Goal: Task Accomplishment & Management: Use online tool/utility

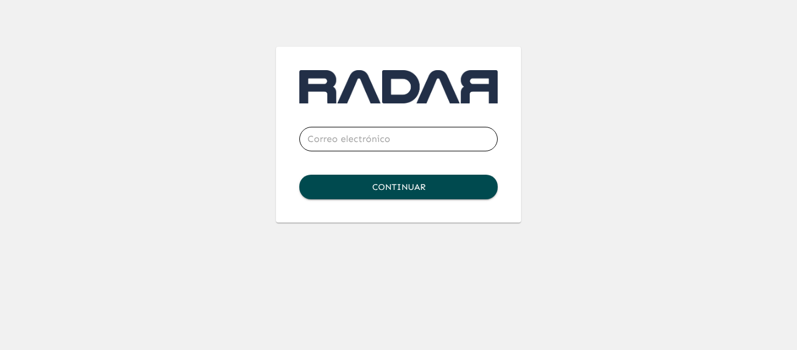
click at [393, 134] on input "email" at bounding box center [398, 139] width 198 height 33
type input "[PERSON_NAME][EMAIL_ADDRESS][PERSON_NAME][DOMAIN_NAME]"
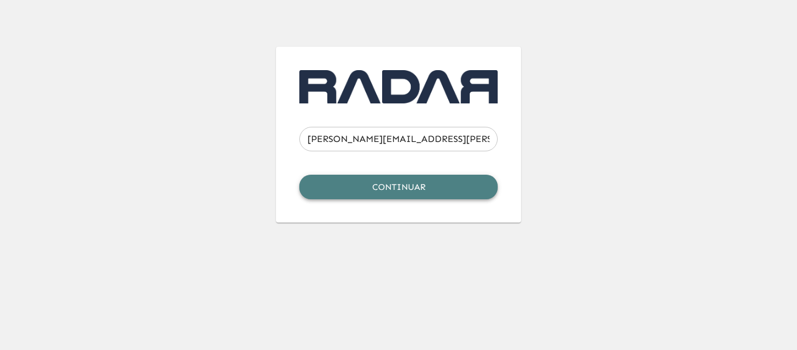
click at [409, 191] on button "Continuar" at bounding box center [398, 187] width 198 height 25
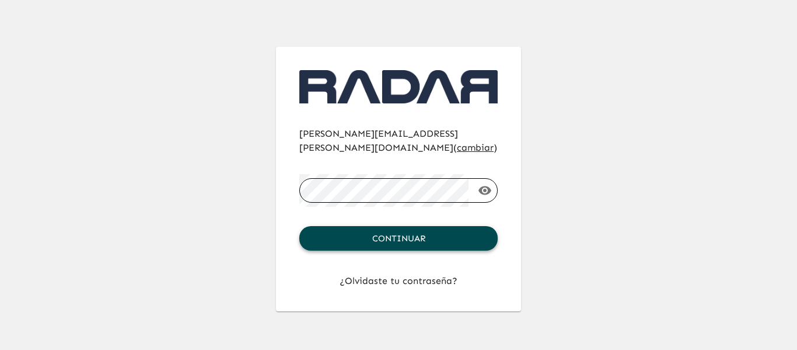
click at [403, 228] on button "Continuar" at bounding box center [398, 238] width 198 height 25
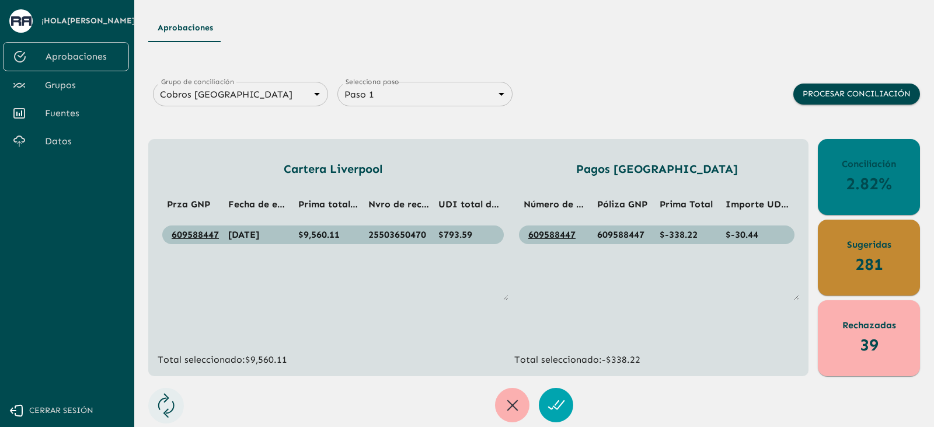
click at [78, 89] on span "Grupos" at bounding box center [82, 85] width 75 height 14
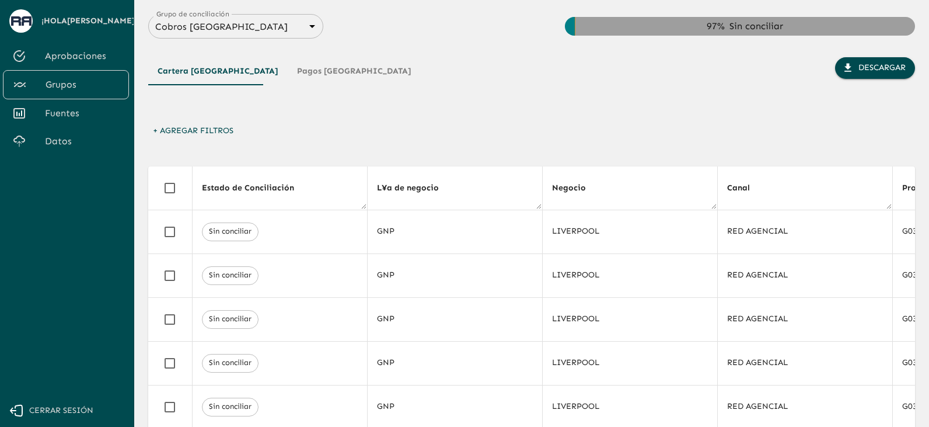
click at [314, 79] on button "Pagos [GEOGRAPHIC_DATA]" at bounding box center [354, 71] width 133 height 28
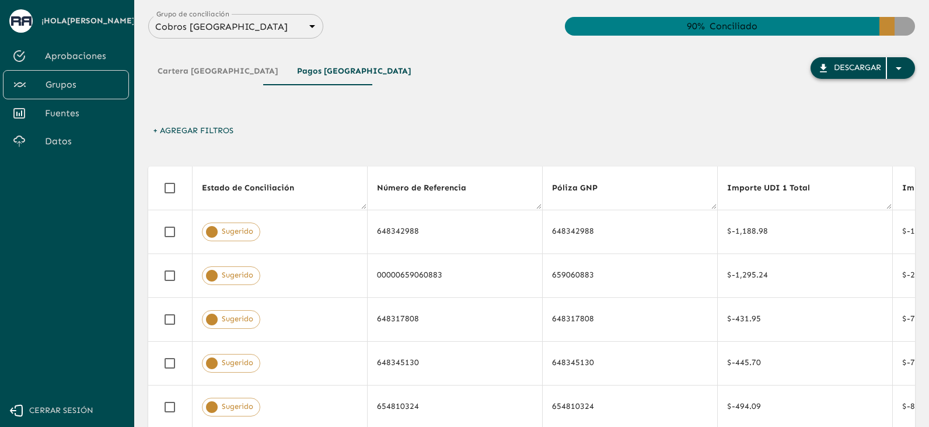
click at [797, 75] on icon "button" at bounding box center [899, 68] width 14 height 14
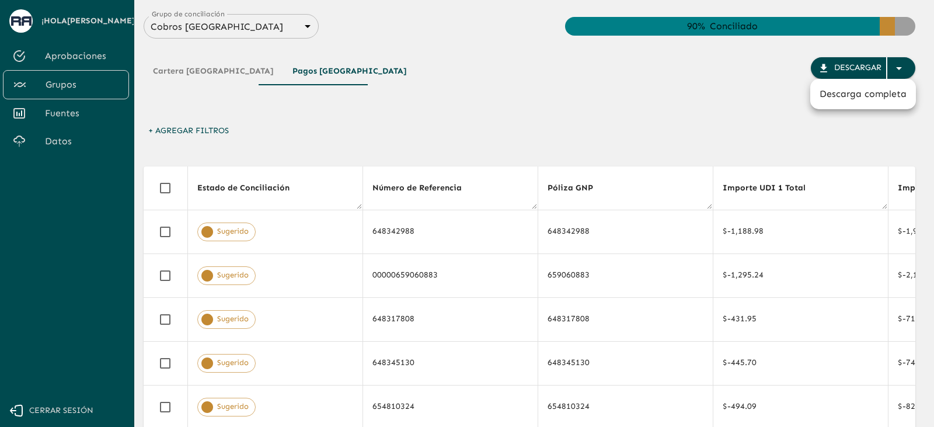
click at [797, 100] on li "Descarga completa" at bounding box center [863, 93] width 106 height 21
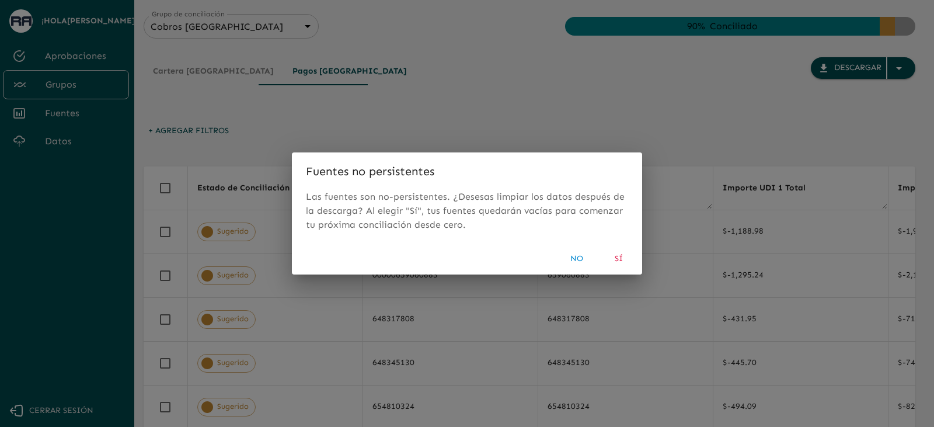
click at [620, 255] on button "Sí" at bounding box center [618, 259] width 37 height 22
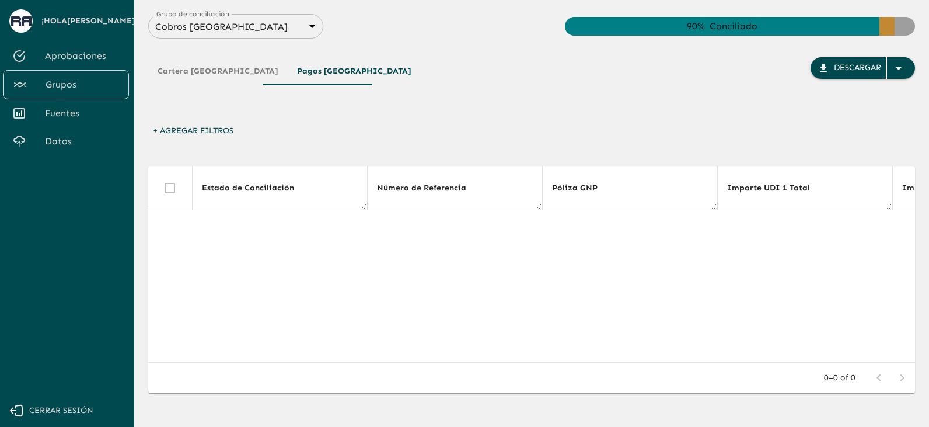
click at [203, 76] on button "Cartera [GEOGRAPHIC_DATA]" at bounding box center [218, 71] width 140 height 28
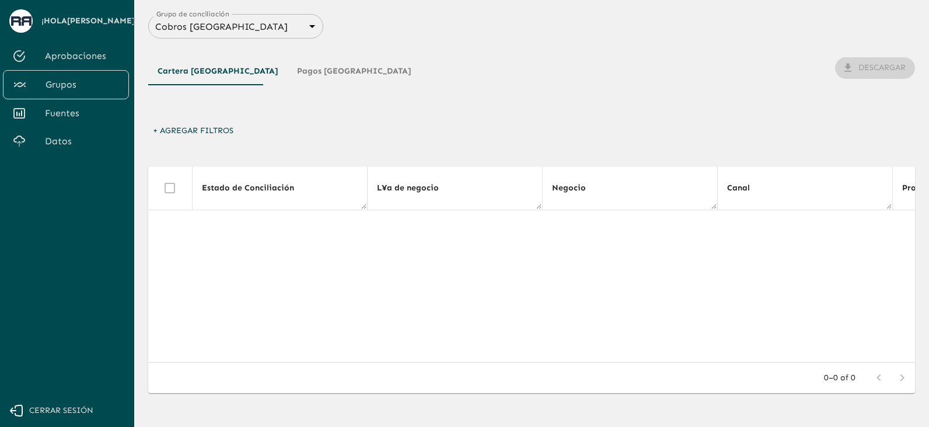
click at [345, 82] on button "Pagos [GEOGRAPHIC_DATA]" at bounding box center [354, 71] width 133 height 28
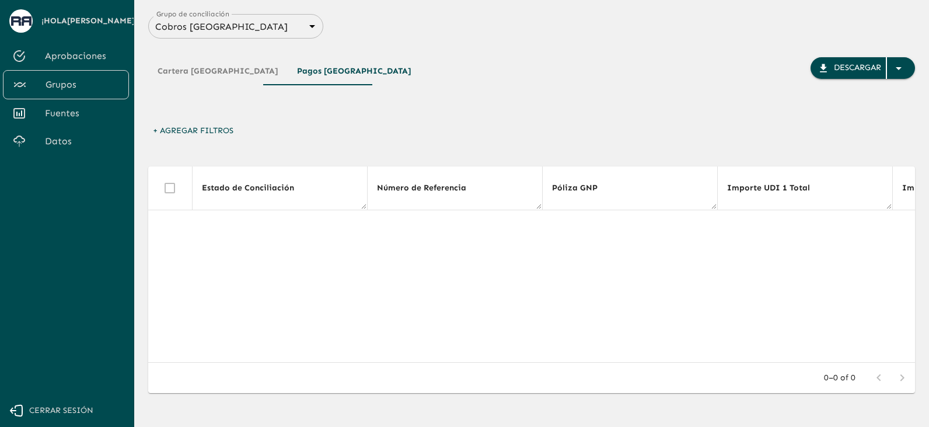
click at [204, 71] on button "Cartera [GEOGRAPHIC_DATA]" at bounding box center [218, 71] width 140 height 28
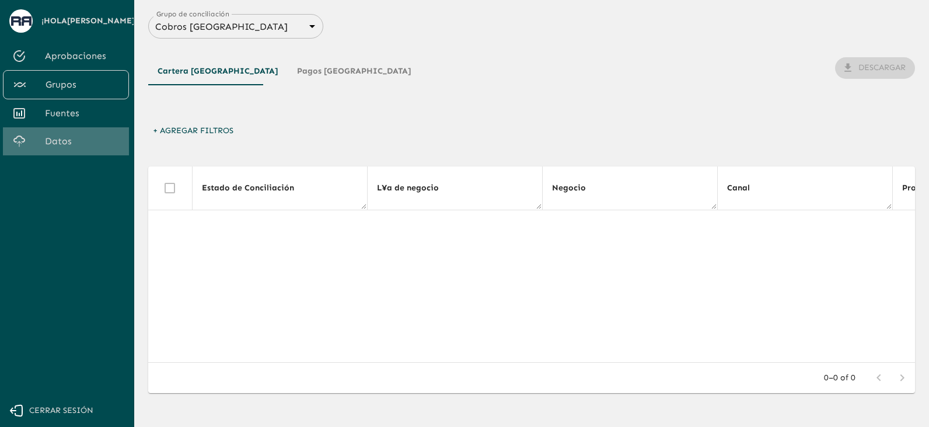
click at [44, 155] on link "Datos" at bounding box center [66, 141] width 126 height 28
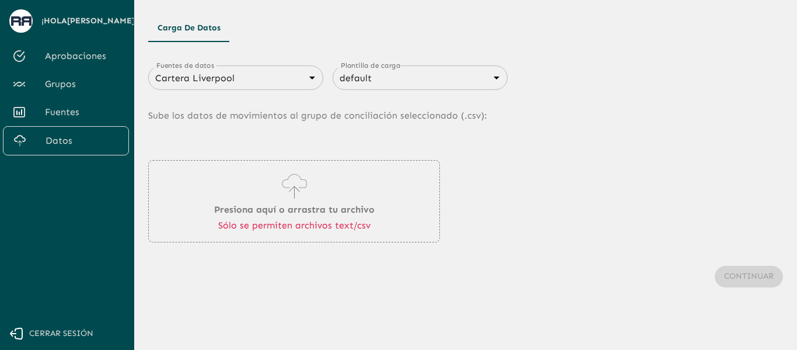
click at [456, 81] on body "Se están procesando los movimientos. Algunas acciones permanecerán deshabilitad…" at bounding box center [398, 175] width 797 height 350
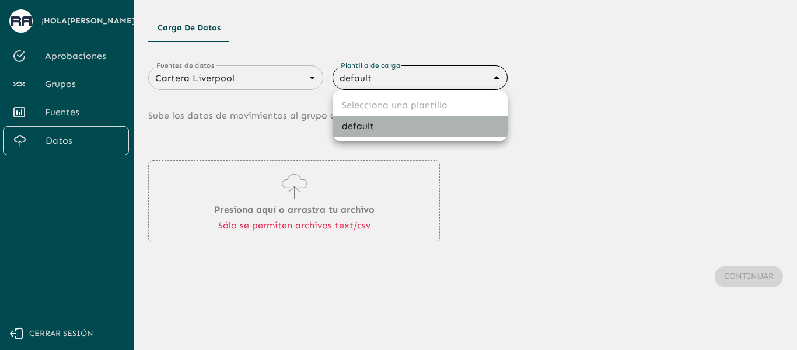
click at [417, 126] on li "default" at bounding box center [420, 126] width 175 height 21
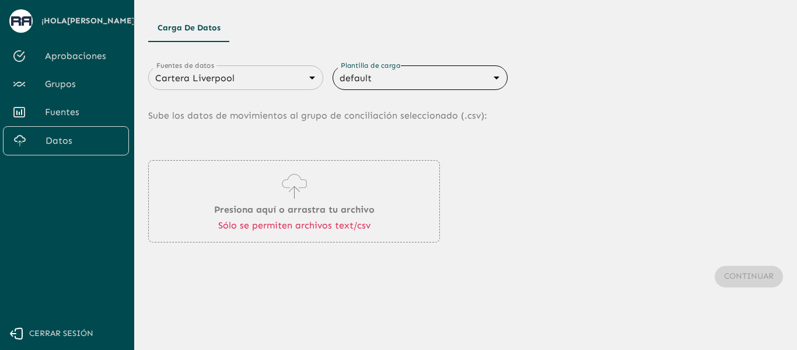
click at [245, 78] on body "Se están procesando los movimientos. Algunas acciones permanecerán deshabilitad…" at bounding box center [398, 175] width 797 height 350
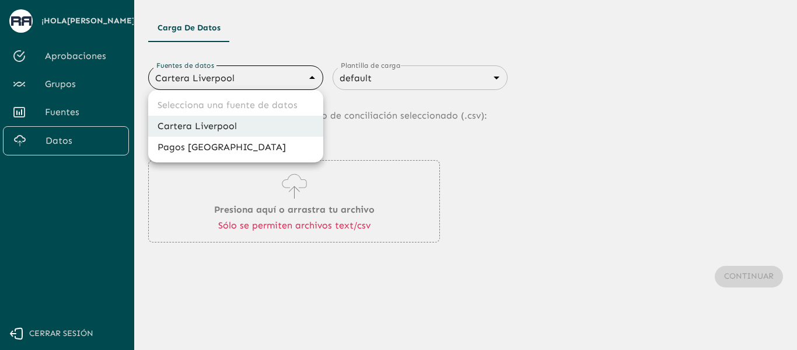
click at [220, 149] on li "Pagos [GEOGRAPHIC_DATA]" at bounding box center [235, 147] width 175 height 21
type input "67aa4dc3ce25ea55b89e0a7e"
type input "68405816993b98be2d8f6222"
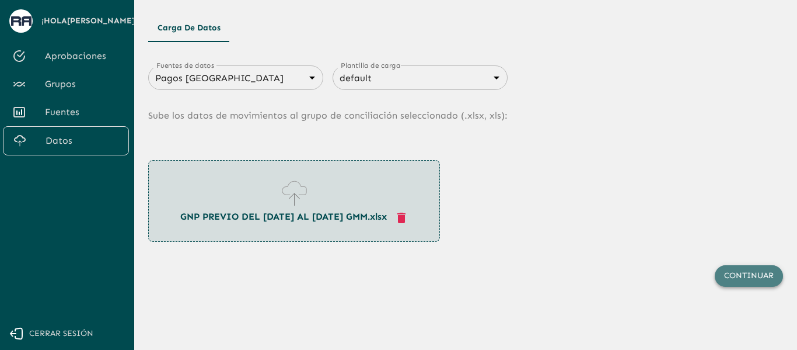
click at [742, 278] on button "Continuar" at bounding box center [749, 276] width 68 height 22
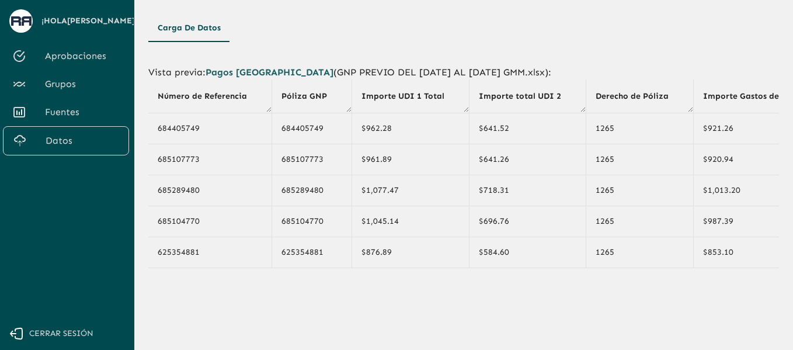
click at [66, 142] on span "Datos" at bounding box center [83, 141] width 74 height 14
click at [189, 33] on button "Carga de Datos" at bounding box center [189, 28] width 82 height 28
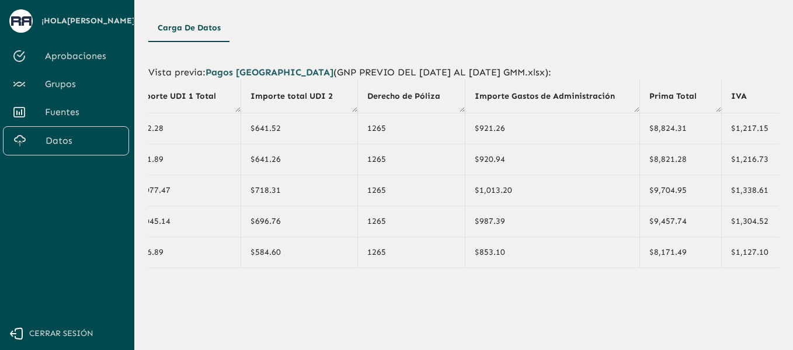
scroll to position [63, 0]
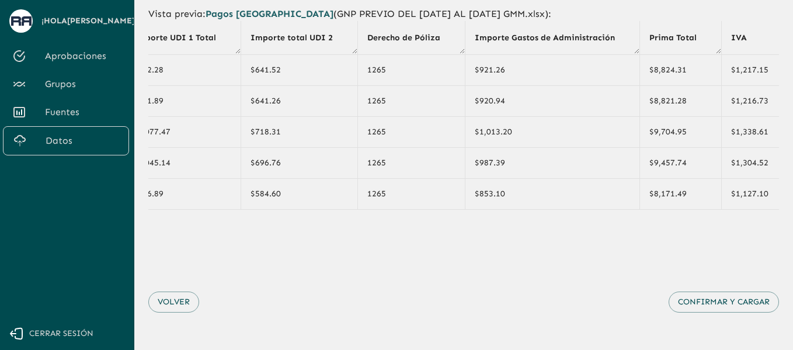
click at [729, 302] on button "Confirmar y cargar" at bounding box center [723, 302] width 110 height 22
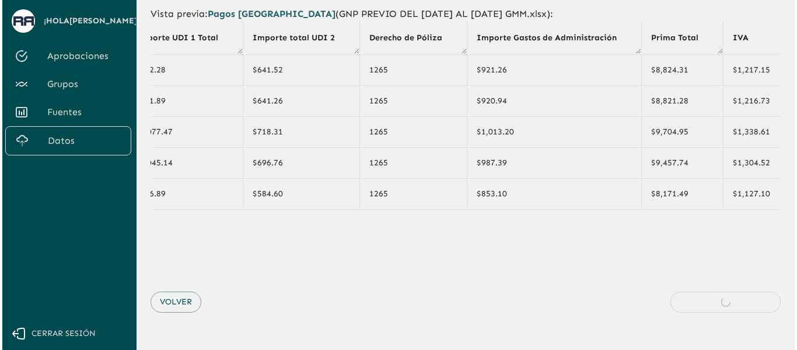
scroll to position [0, 0]
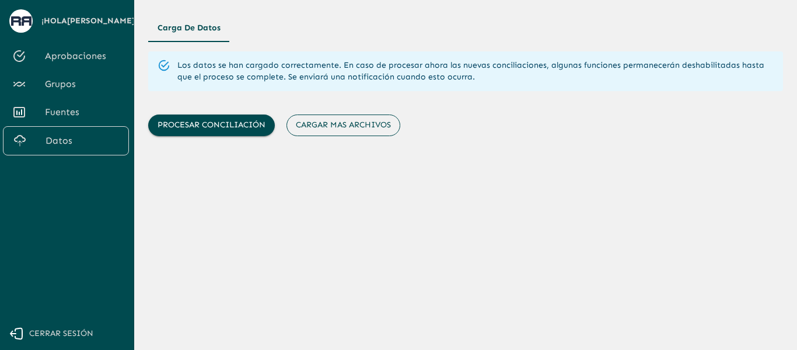
click at [339, 127] on button "Cargar mas archivos" at bounding box center [344, 125] width 114 height 22
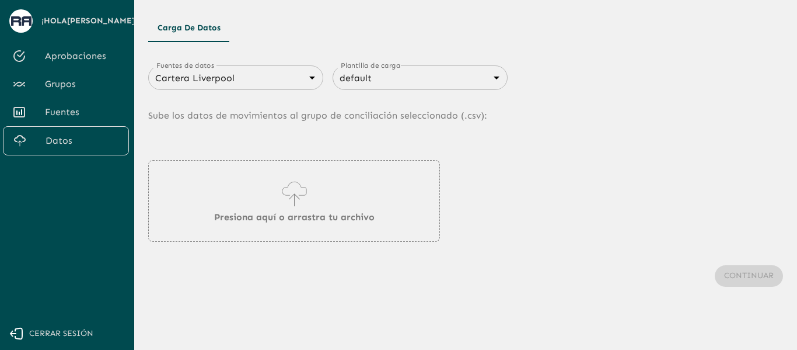
click at [236, 78] on body "Se están procesando los movimientos. Algunas acciones permanecerán deshabilitad…" at bounding box center [398, 175] width 797 height 350
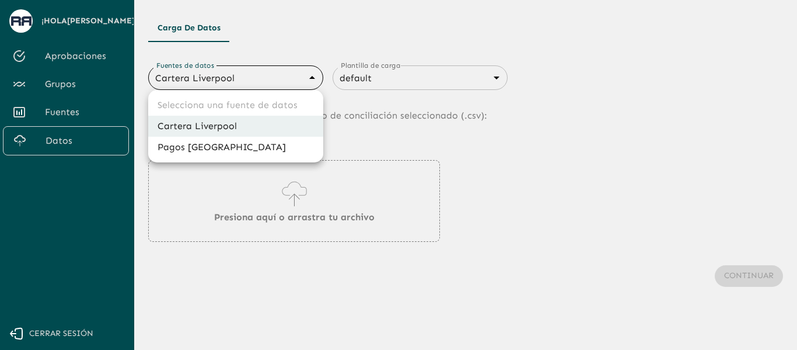
click at [218, 124] on li "Cartera Liverpool" at bounding box center [235, 126] width 175 height 21
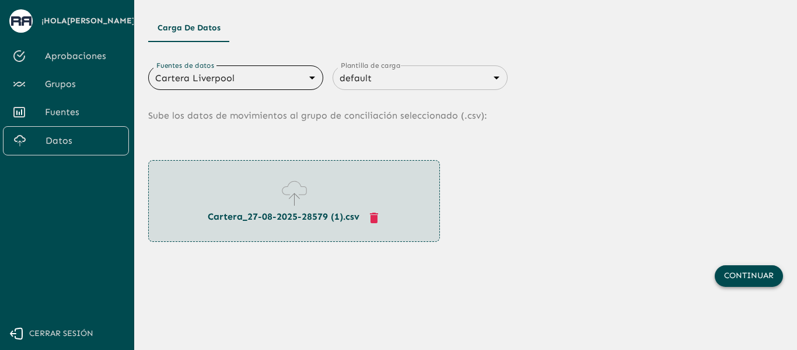
click at [751, 276] on button "Continuar" at bounding box center [749, 276] width 68 height 22
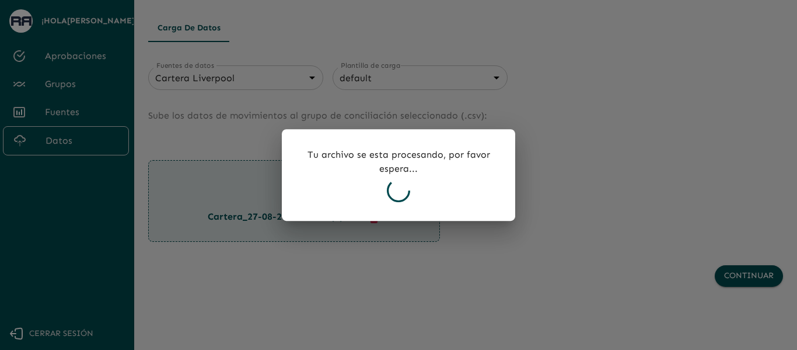
click at [597, 199] on div at bounding box center [398, 175] width 797 height 350
click at [310, 220] on div "Tu archivo se esta procesando, por favor espera..." at bounding box center [399, 175] width 234 height 92
